Goal: Task Accomplishment & Management: Complete application form

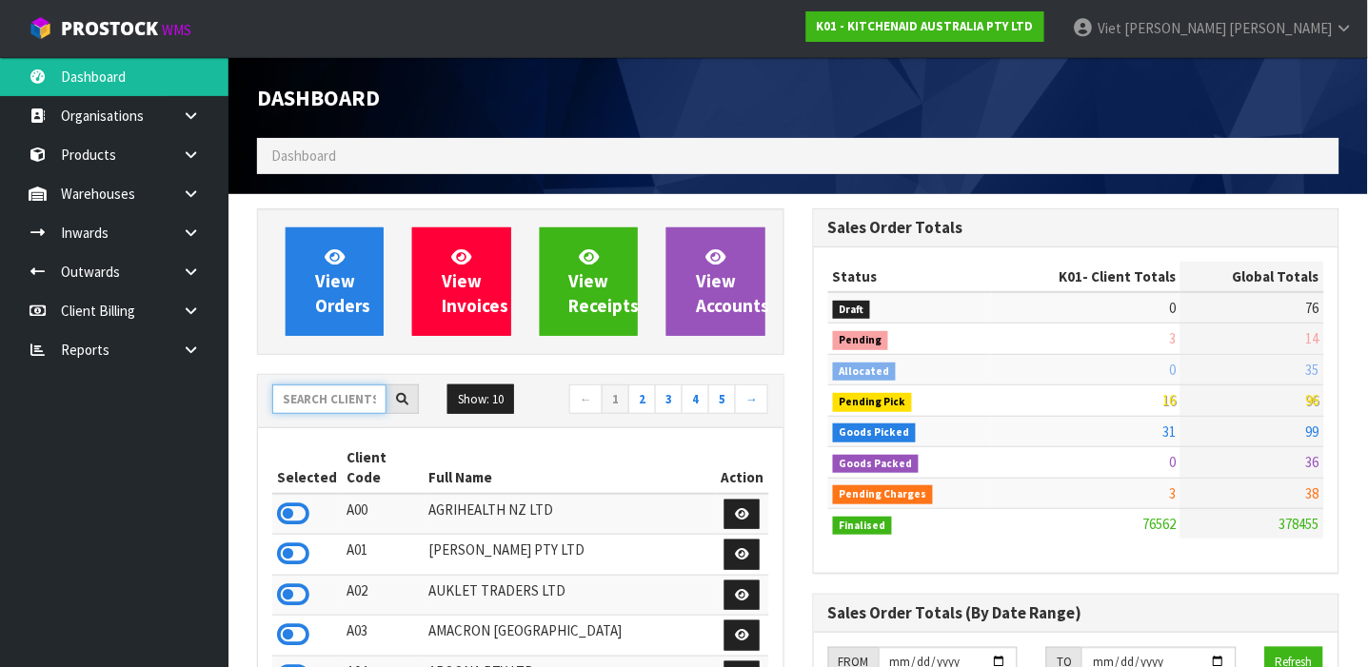
click at [297, 386] on input "text" at bounding box center [329, 400] width 114 height 30
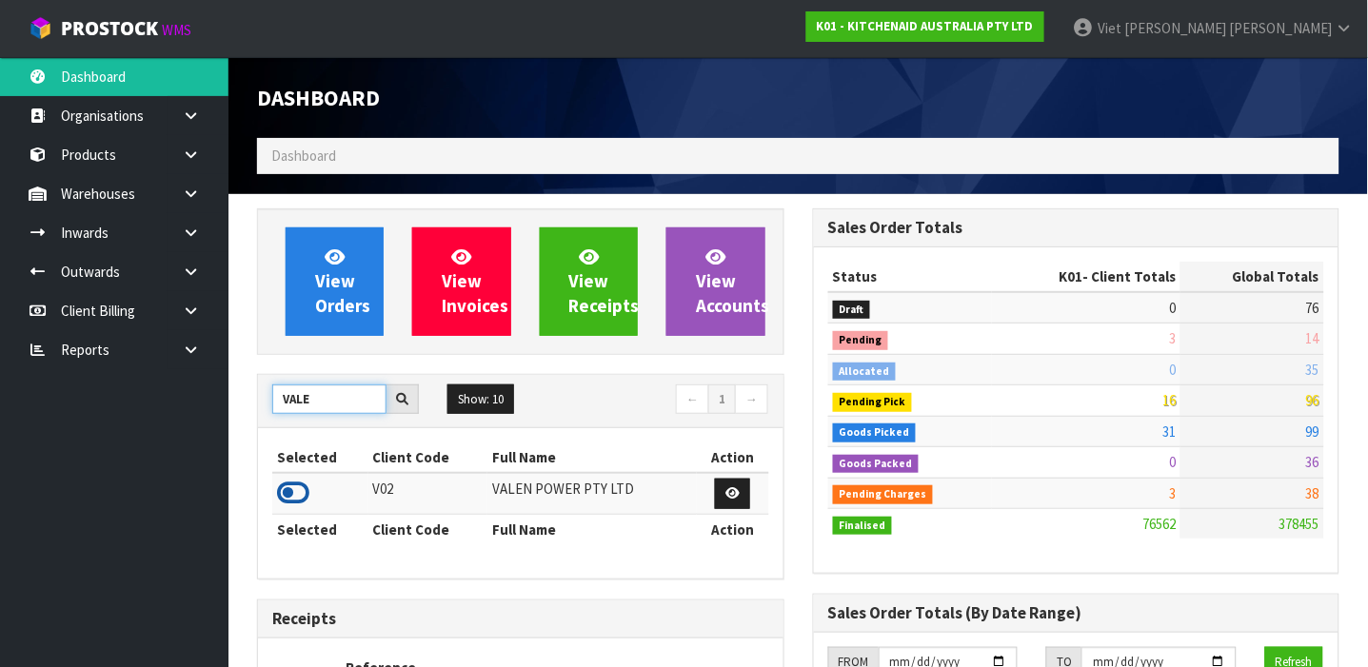
type input "VALE"
click at [287, 491] on icon at bounding box center [293, 493] width 32 height 29
click at [190, 234] on icon at bounding box center [191, 233] width 18 height 14
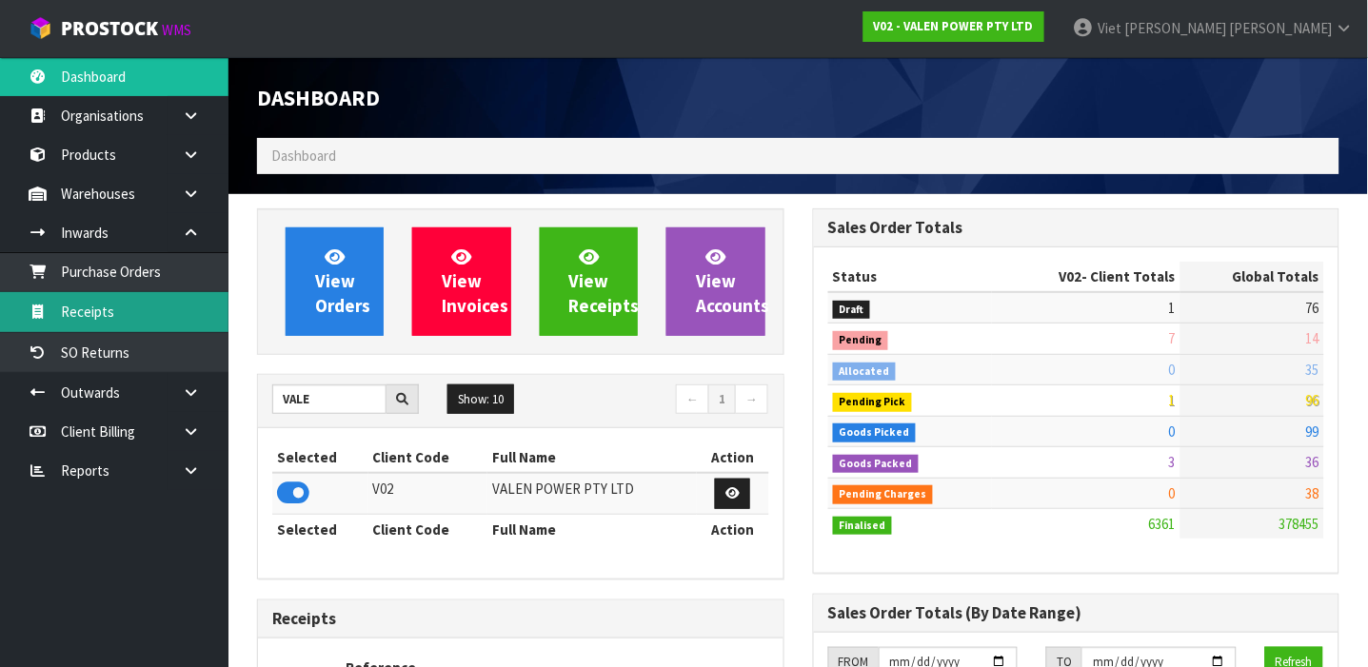
click at [188, 301] on link "Receipts" at bounding box center [114, 311] width 228 height 39
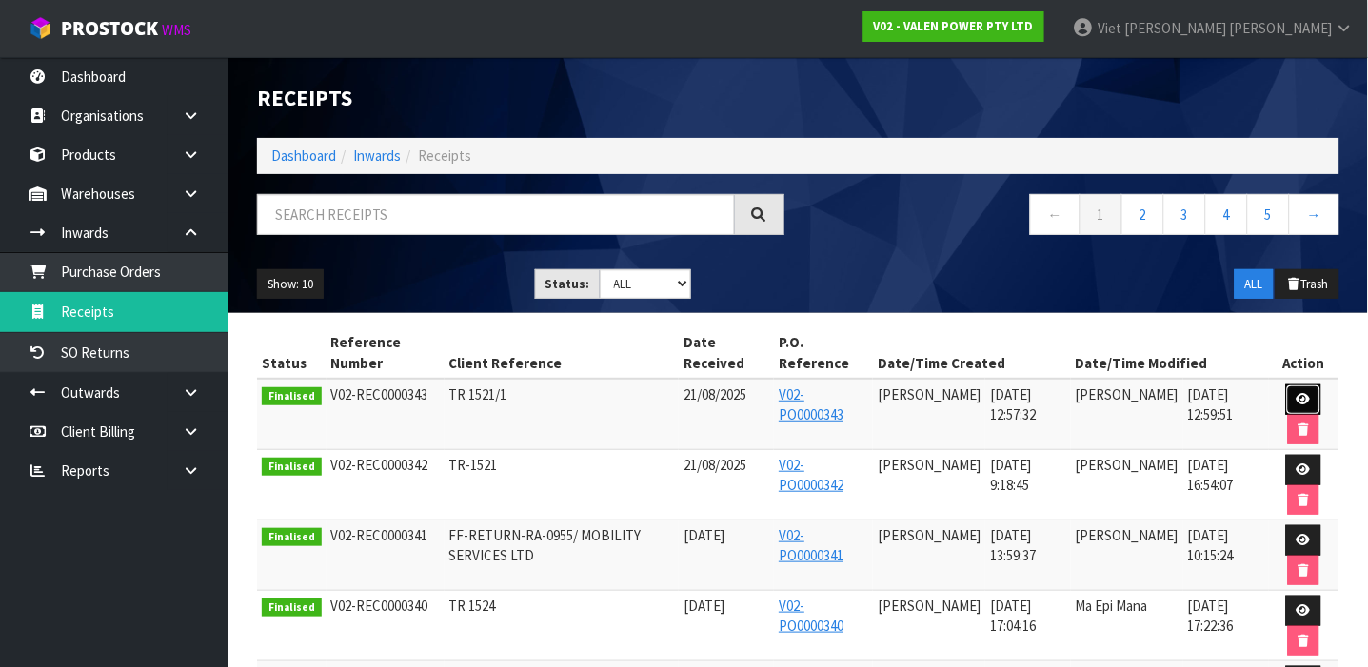
click at [1308, 399] on icon at bounding box center [1303, 399] width 14 height 12
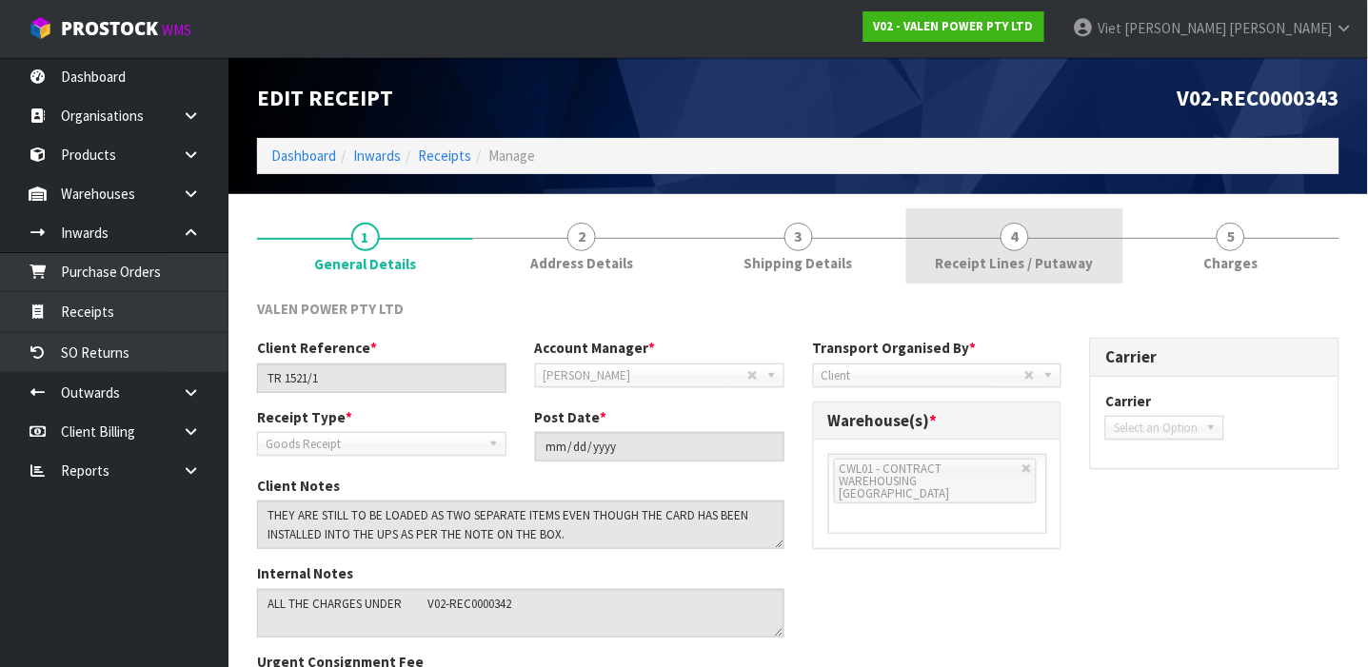
click at [1032, 244] on link "4 Receipt Lines / Putaway" at bounding box center [1014, 245] width 216 height 75
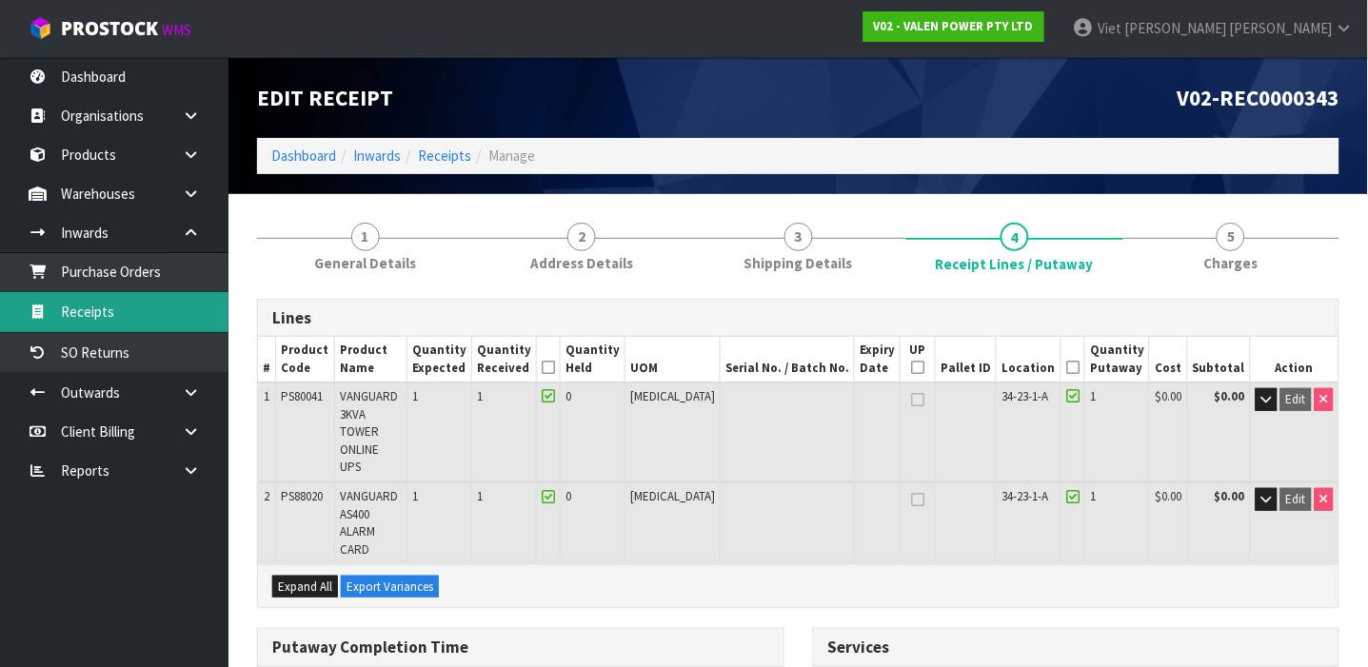
click at [102, 317] on link "Receipts" at bounding box center [114, 311] width 228 height 39
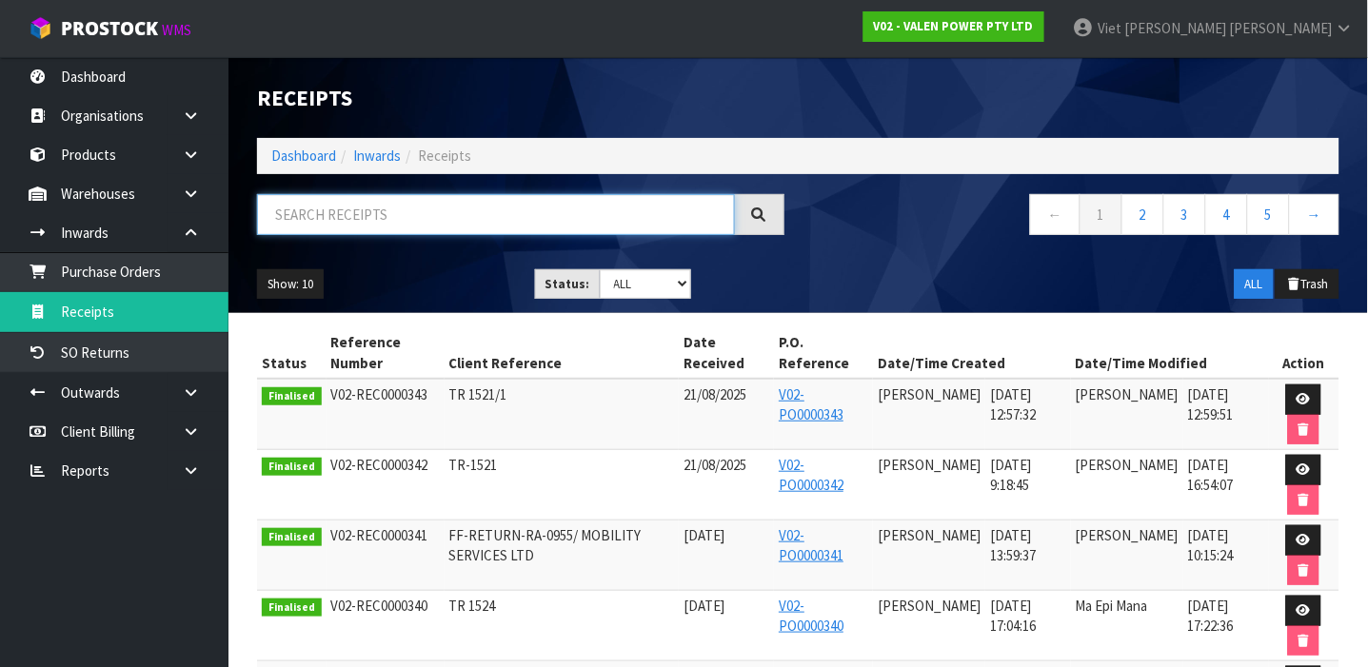
click at [357, 216] on input "text" at bounding box center [496, 214] width 478 height 41
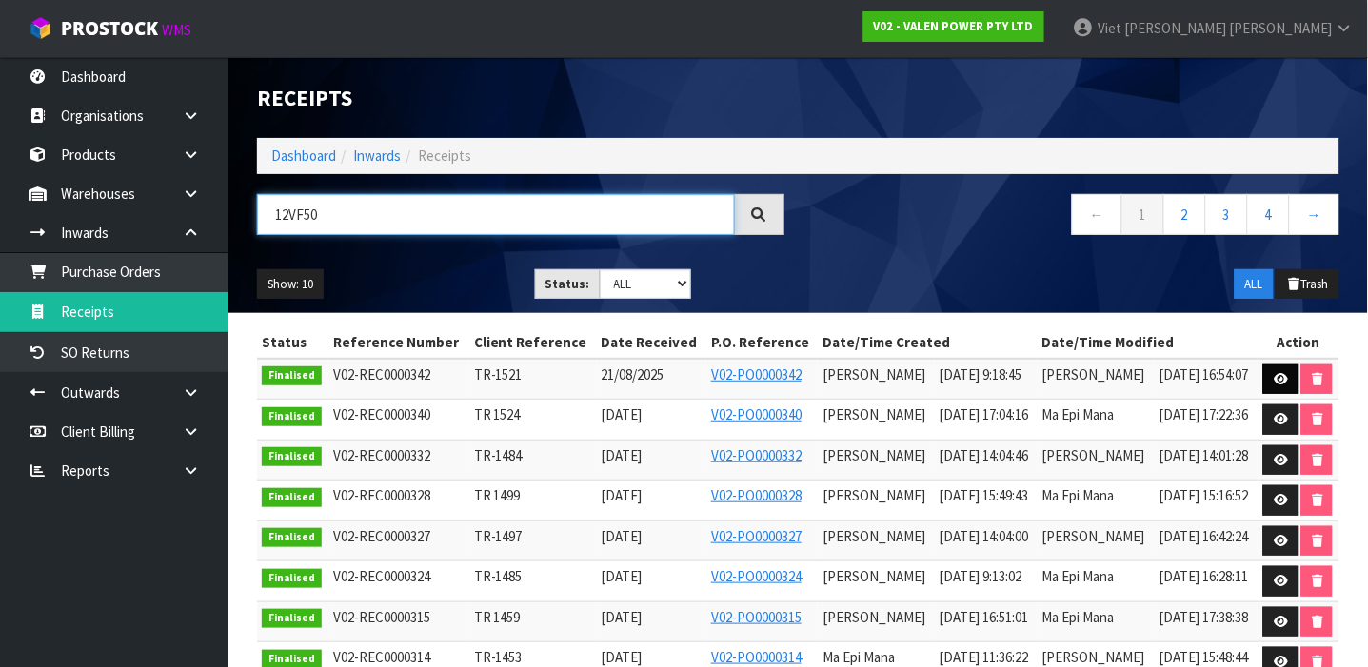
type input "12VF50"
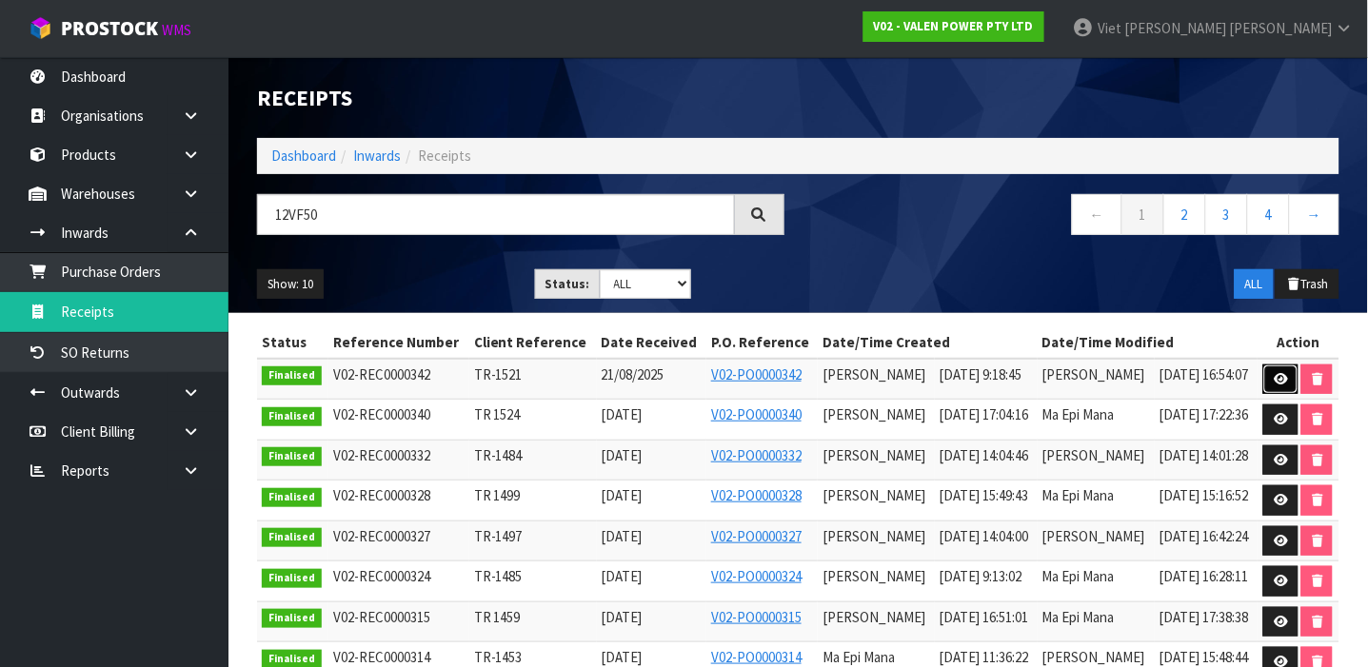
click at [1283, 374] on icon at bounding box center [1281, 379] width 14 height 12
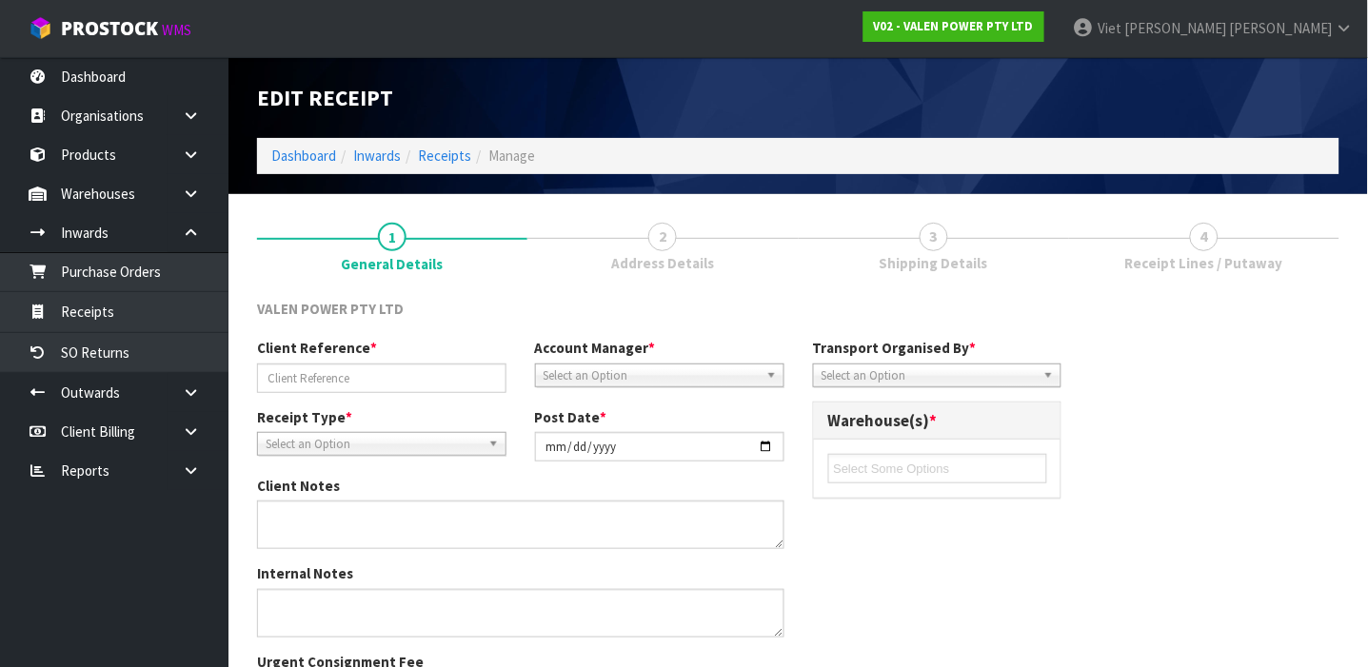
type input "TR-1521"
type input "[DATE]"
type input "[PERSON_NAME]"
type input "21/08/2025"
type input "09"
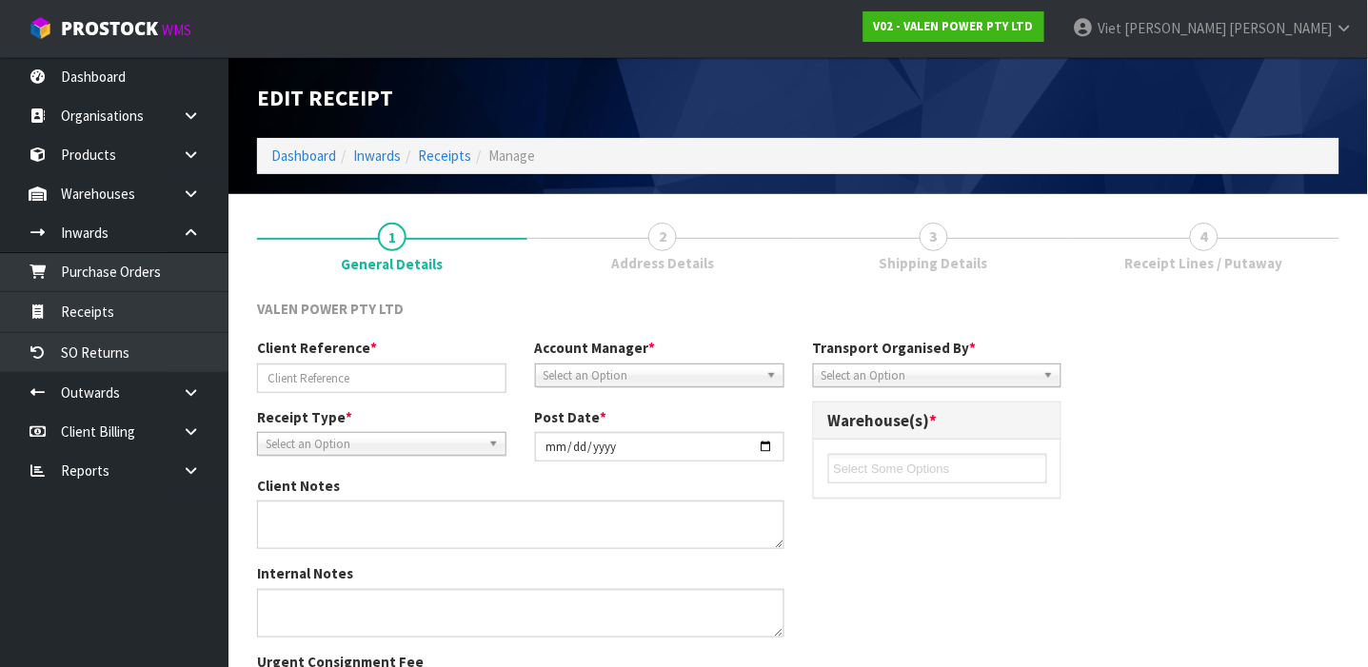
type input "18"
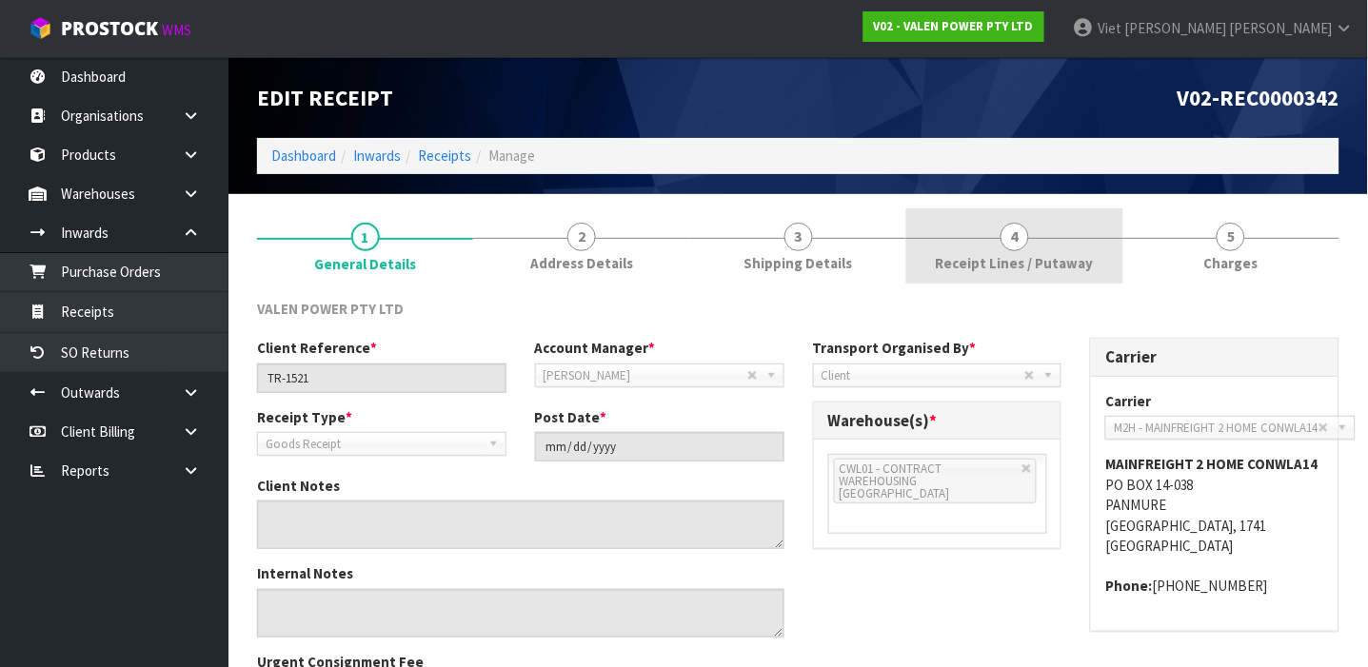
click at [993, 240] on link "4 Receipt Lines / Putaway" at bounding box center [1014, 245] width 216 height 75
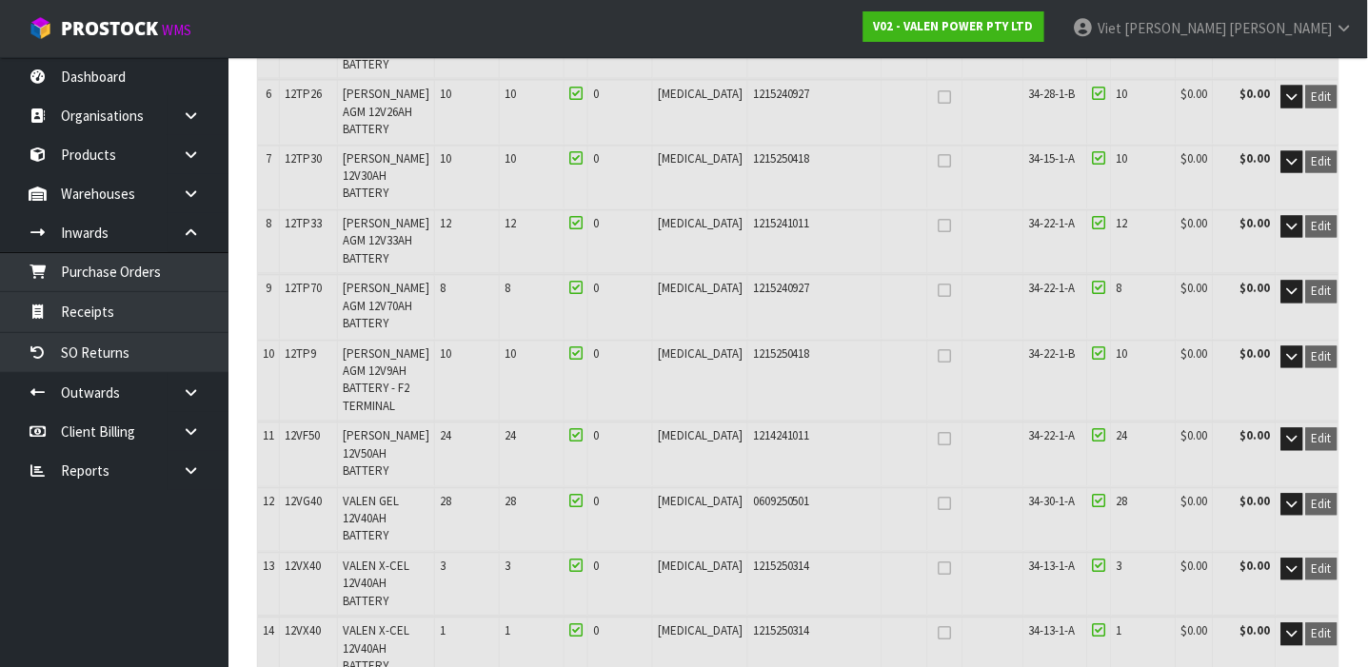
scroll to position [644, 0]
